Goal: Task Accomplishment & Management: Use online tool/utility

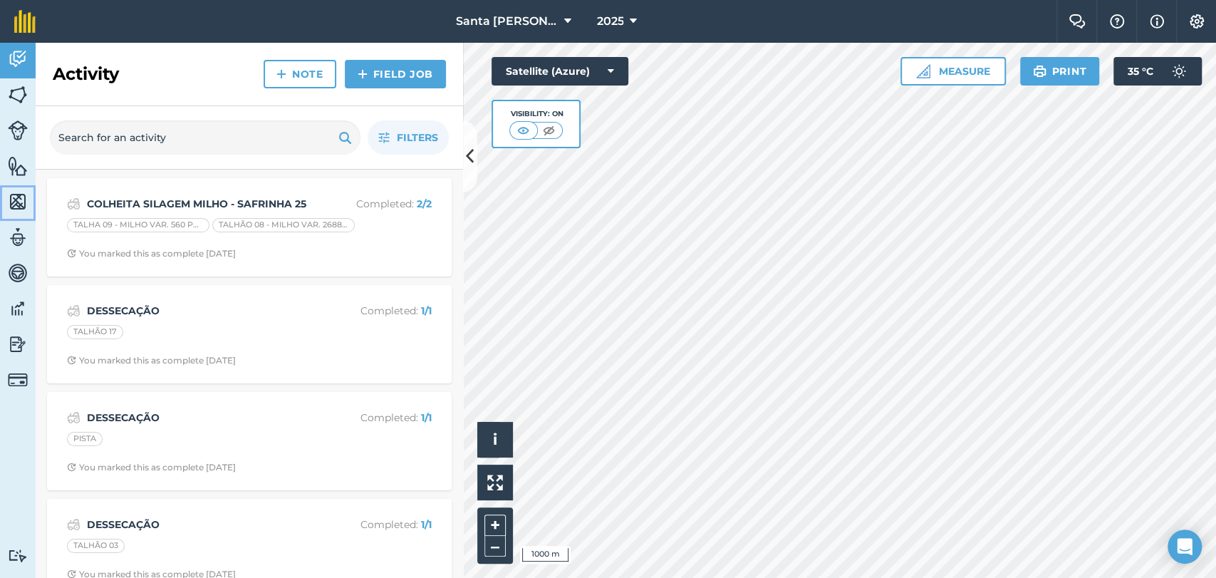
click at [22, 201] on img at bounding box center [18, 201] width 20 height 21
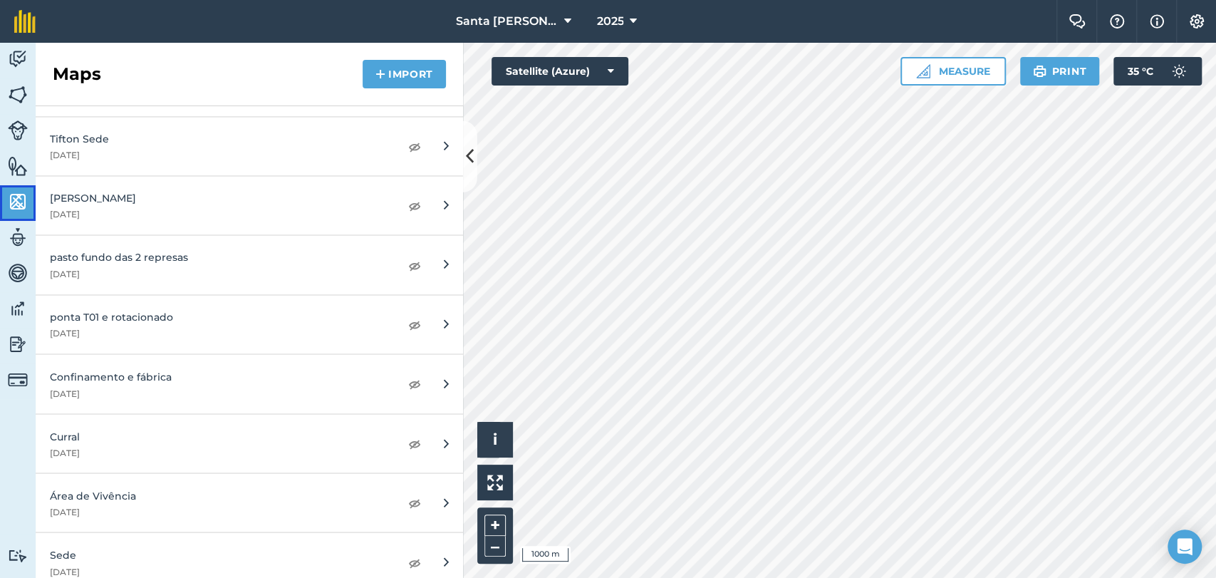
scroll to position [5400, 0]
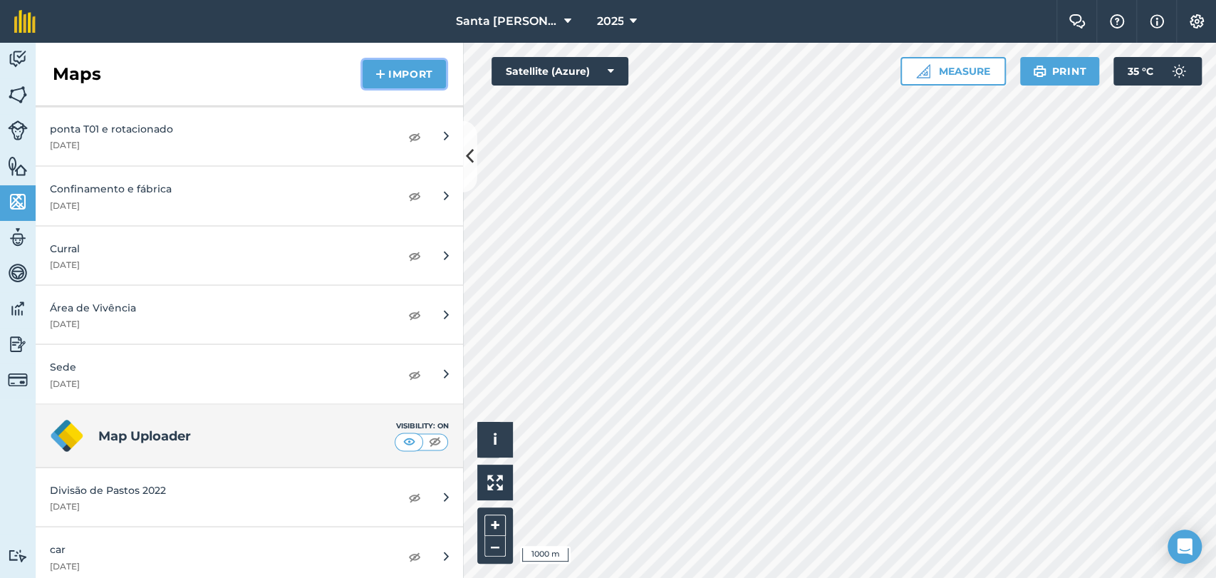
click at [367, 67] on button "Import" at bounding box center [404, 74] width 83 height 28
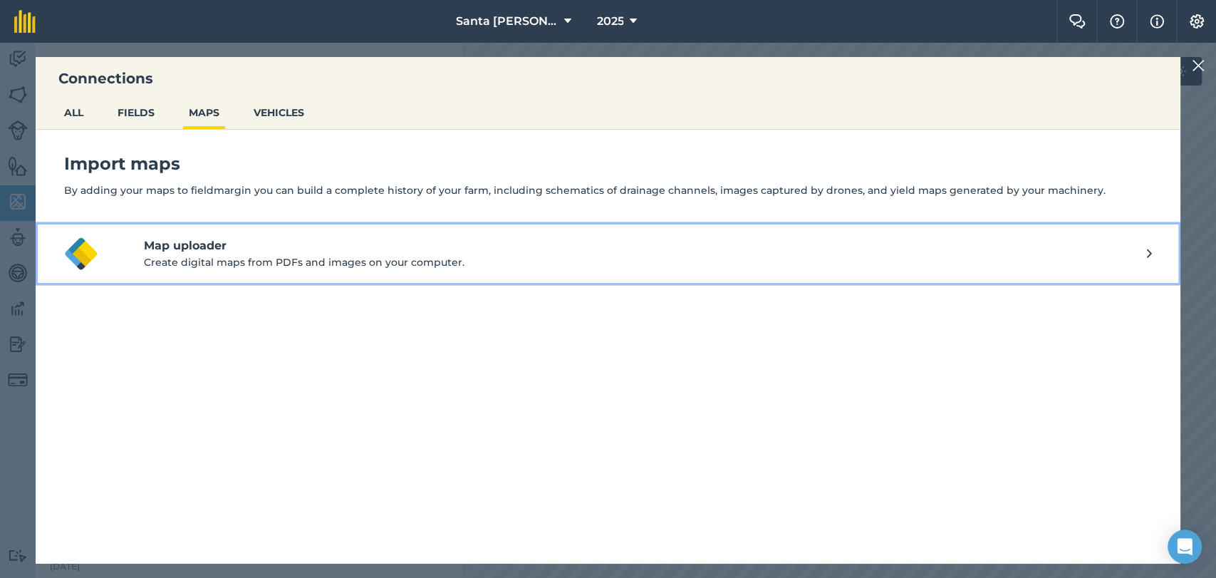
click at [217, 249] on h4 "Map uploader" at bounding box center [645, 245] width 1003 height 17
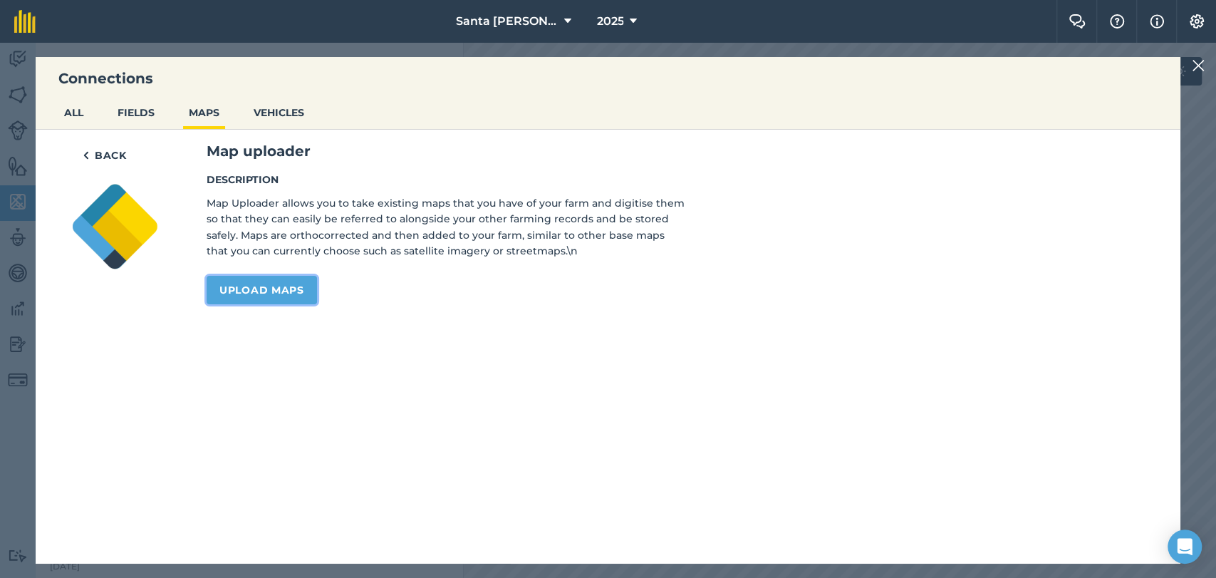
click at [251, 291] on link "Upload maps" at bounding box center [262, 290] width 110 height 28
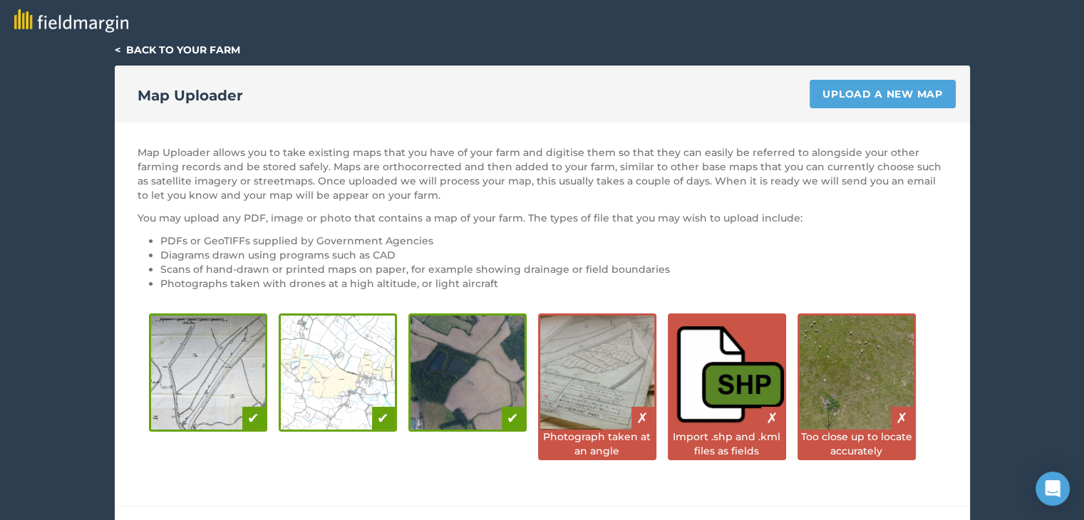
click at [129, 49] on link "< Back to your farm" at bounding box center [177, 49] width 125 height 13
